Goal: Find specific page/section: Find specific page/section

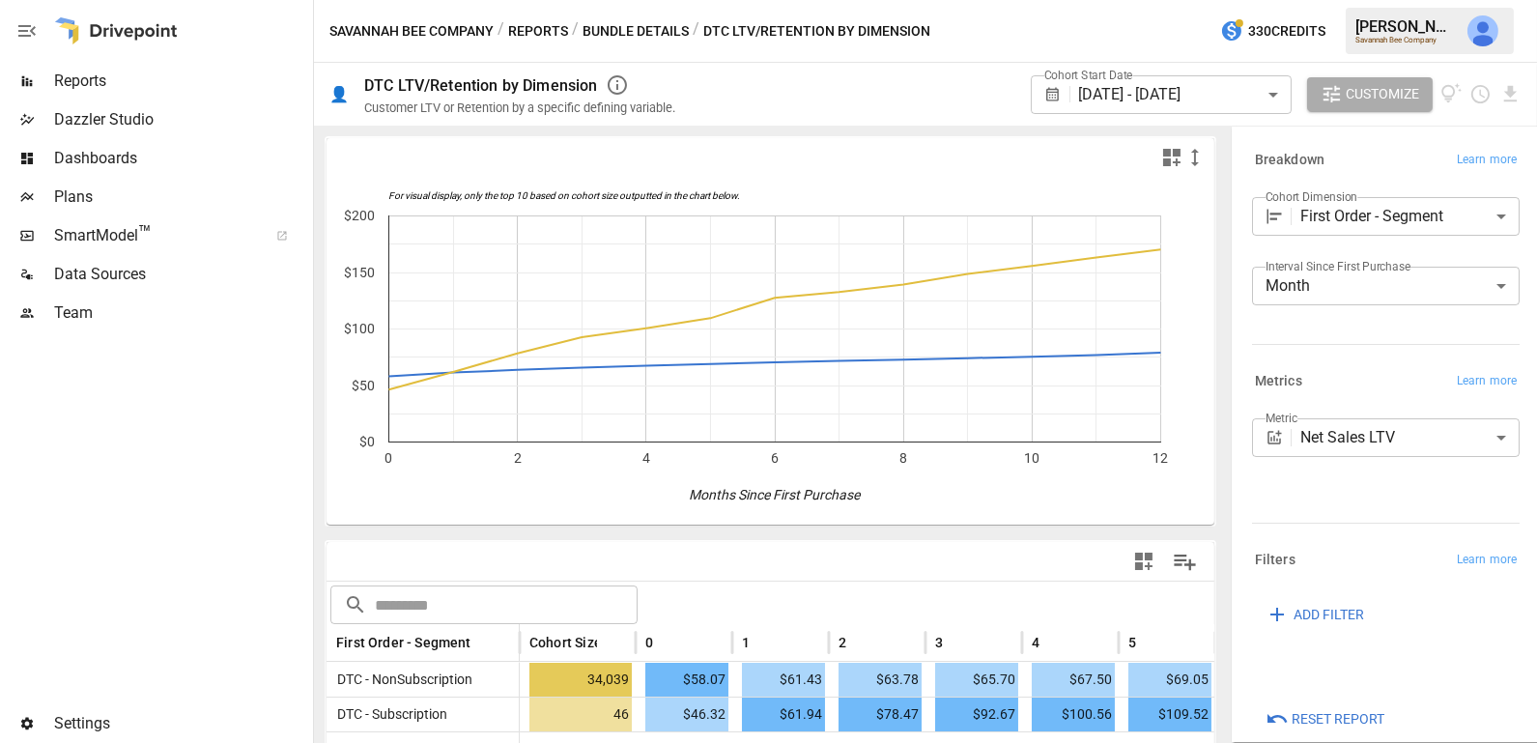
click at [1481, 26] on img "Julie Wilton" at bounding box center [1482, 30] width 31 height 31
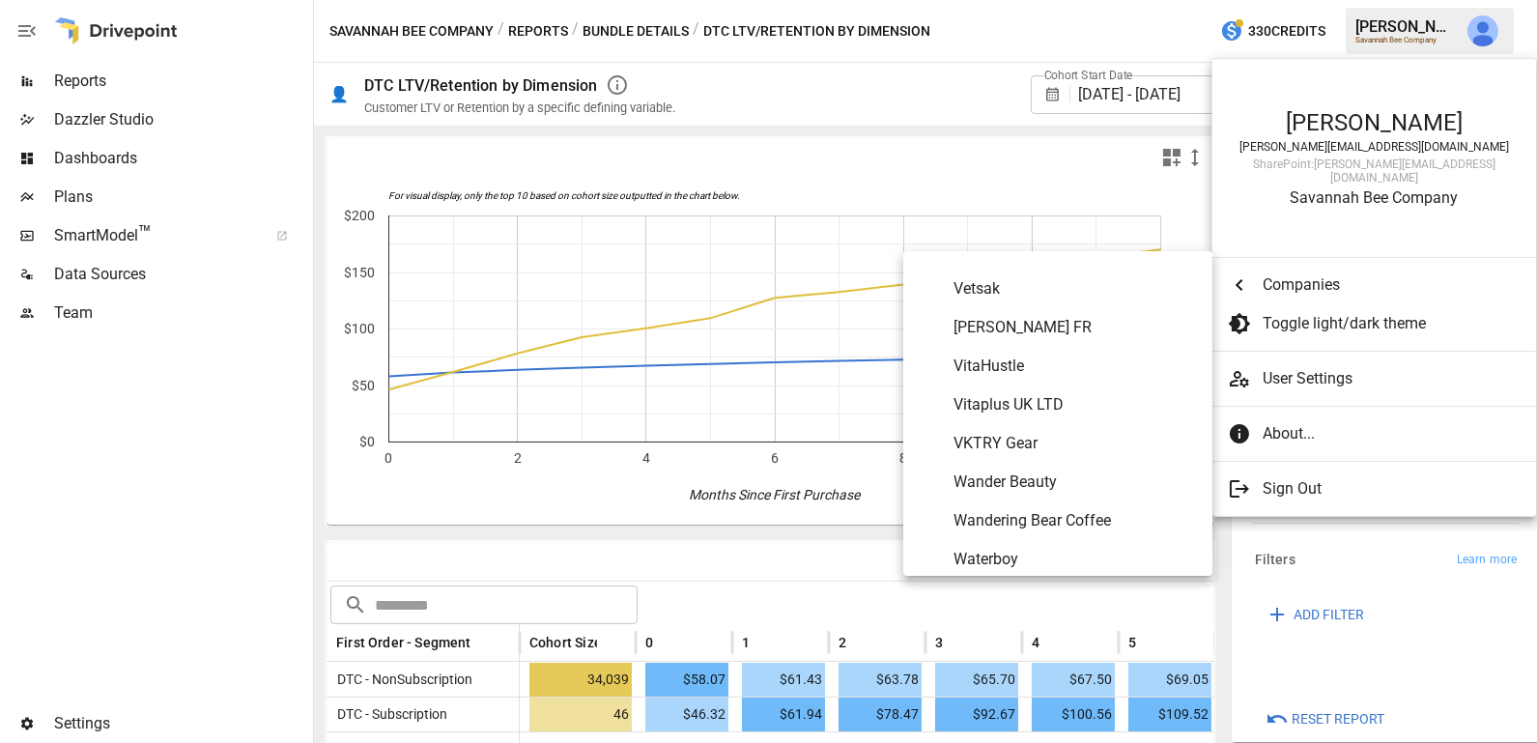
scroll to position [10998, 0]
click at [1070, 320] on span "[PERSON_NAME] FR" at bounding box center [1074, 330] width 243 height 23
